Goal: Contribute content: Share content

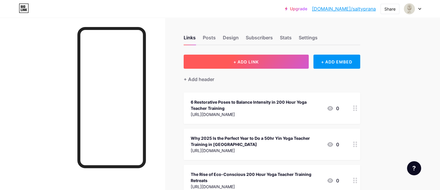
click at [252, 62] on span "+ ADD LINK" at bounding box center [245, 61] width 25 height 5
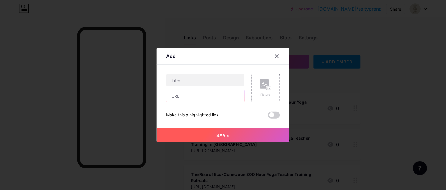
click at [198, 98] on input "text" at bounding box center [205, 96] width 78 height 12
paste input "[URL][DOMAIN_NAME]"
type input "[URL][DOMAIN_NAME]"
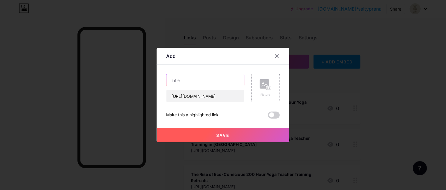
click at [202, 83] on input "text" at bounding box center [205, 80] width 78 height 12
paste input "200 Hour Yoga Teacher Training for Beginners: Myths vs. the Real Learning Exper…"
type input "200 Hour Yoga Teacher Training for Beginners: Myths vs. the Real Learning Exper…"
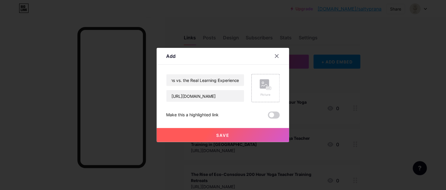
click at [229, 134] on span "Save" at bounding box center [222, 135] width 13 height 5
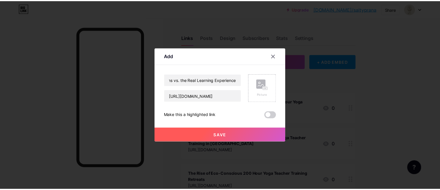
scroll to position [0, 0]
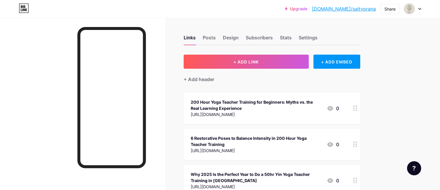
click at [363, 10] on link "[DOMAIN_NAME]/saltyprana" at bounding box center [344, 8] width 64 height 7
